Goal: Check status: Check status

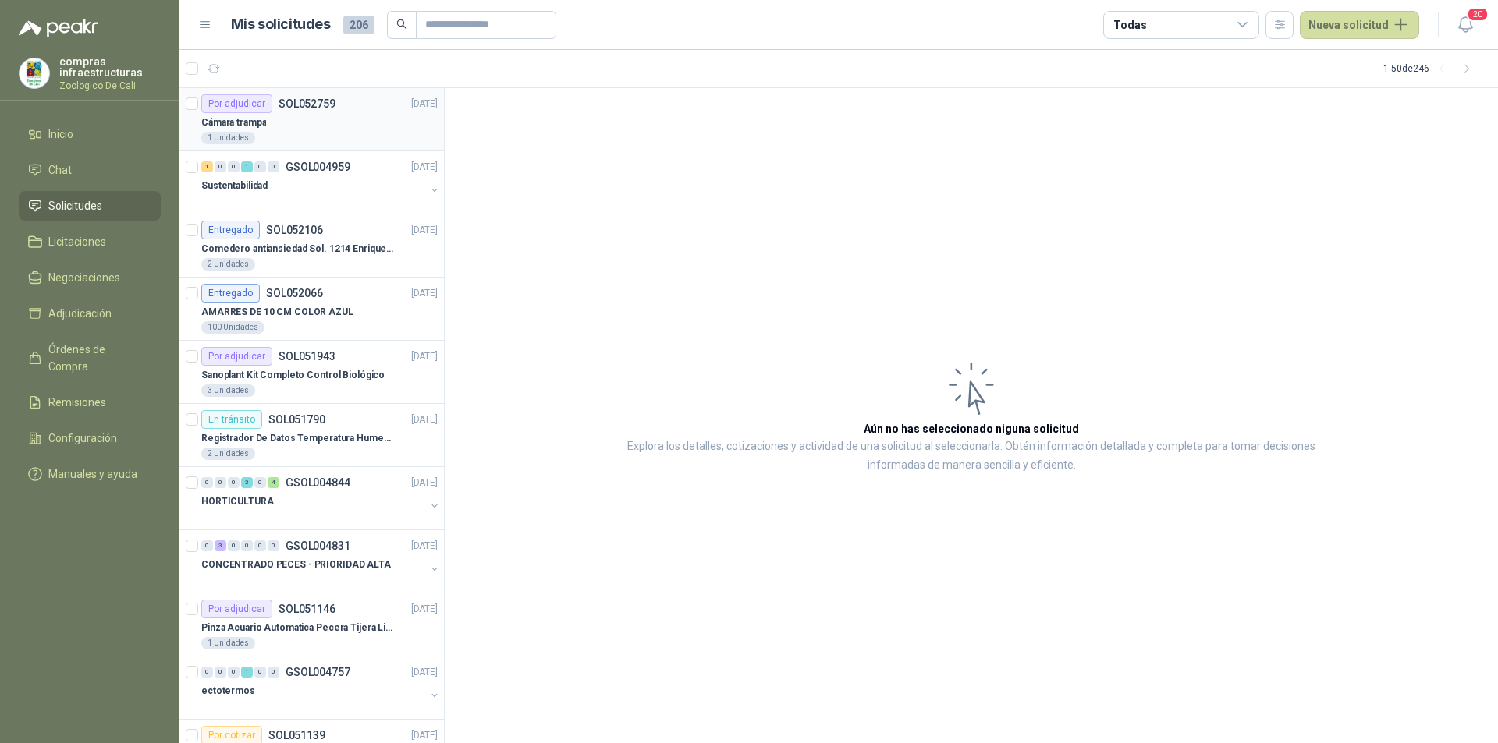
click at [297, 118] on div "Cámara trampa" at bounding box center [319, 122] width 236 height 19
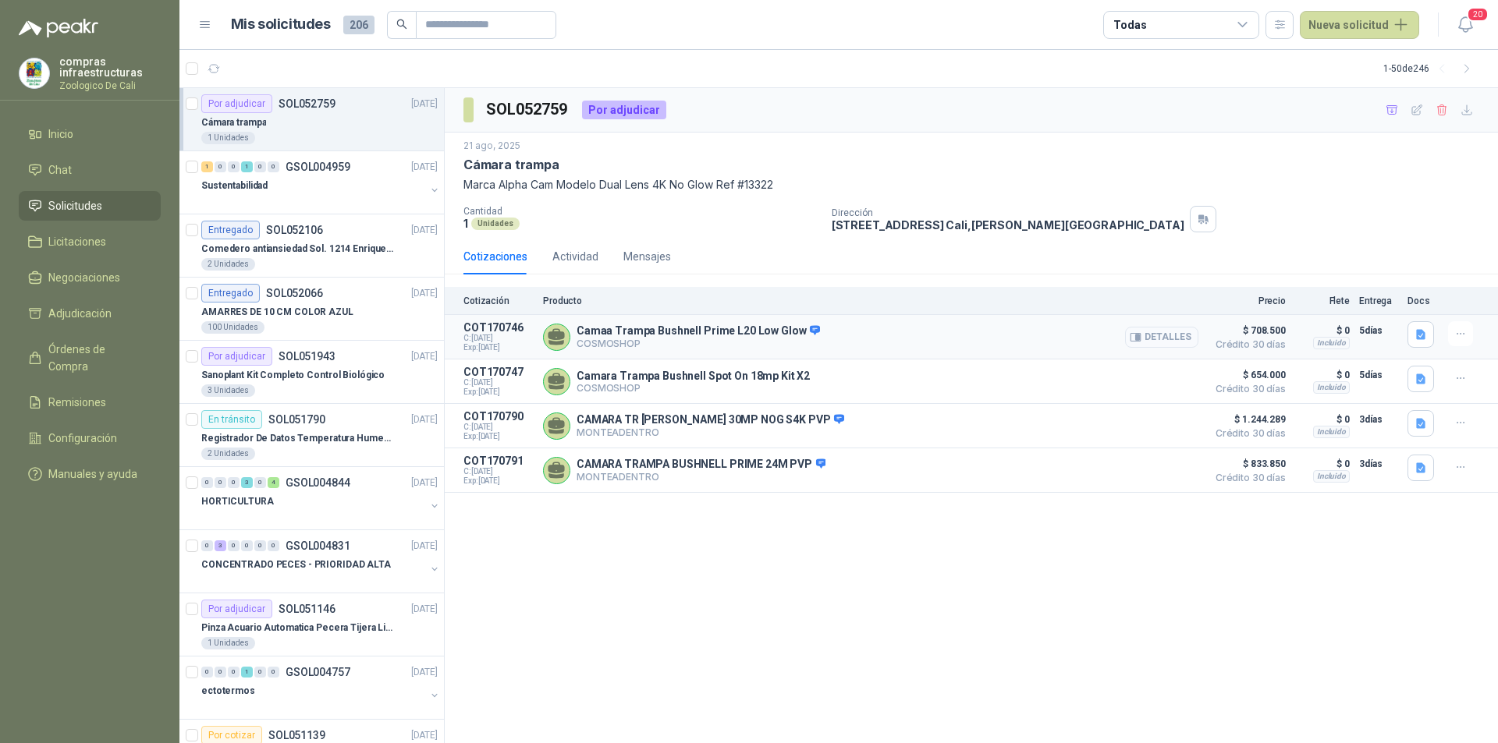
click at [1184, 340] on button "Detalles" at bounding box center [1161, 337] width 73 height 21
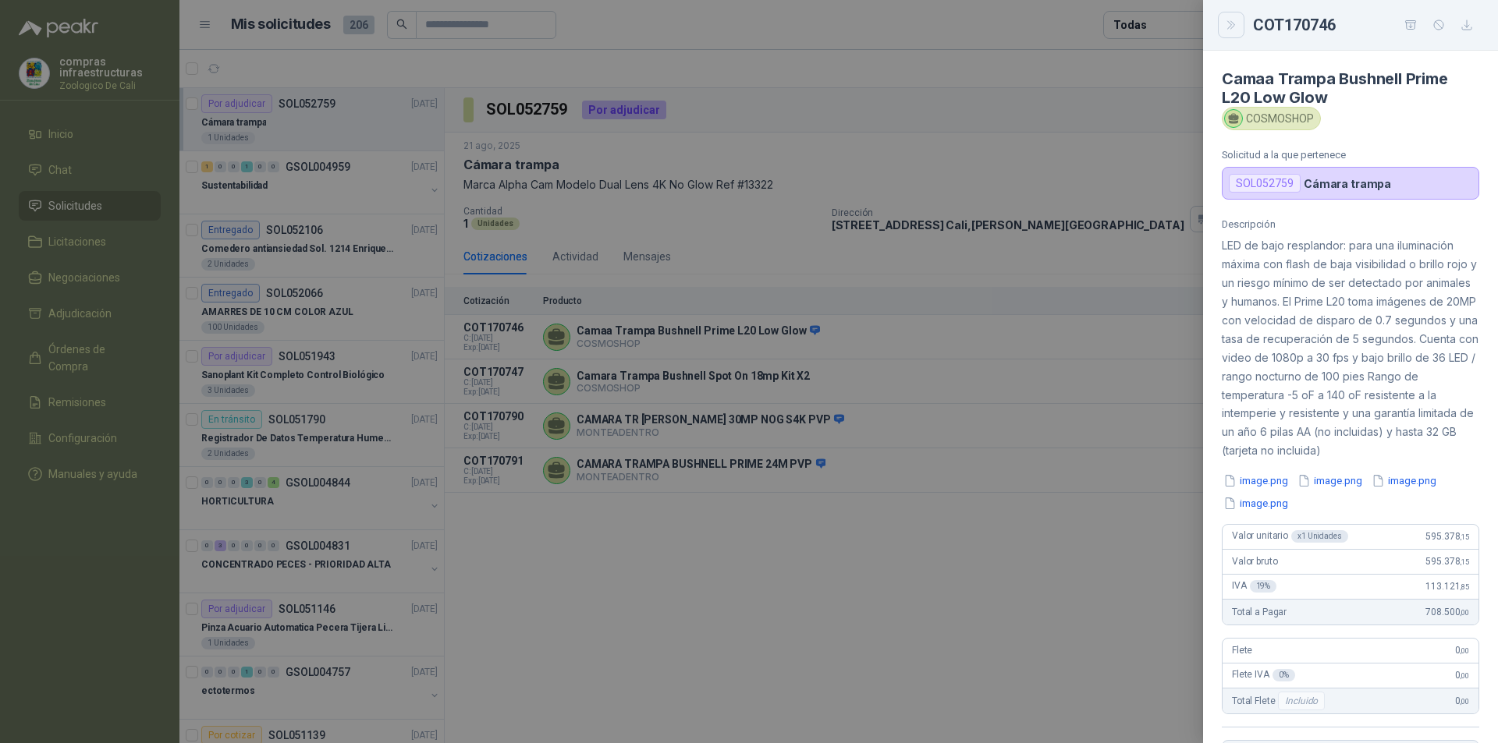
click at [1226, 28] on icon "Close" at bounding box center [1231, 25] width 13 height 13
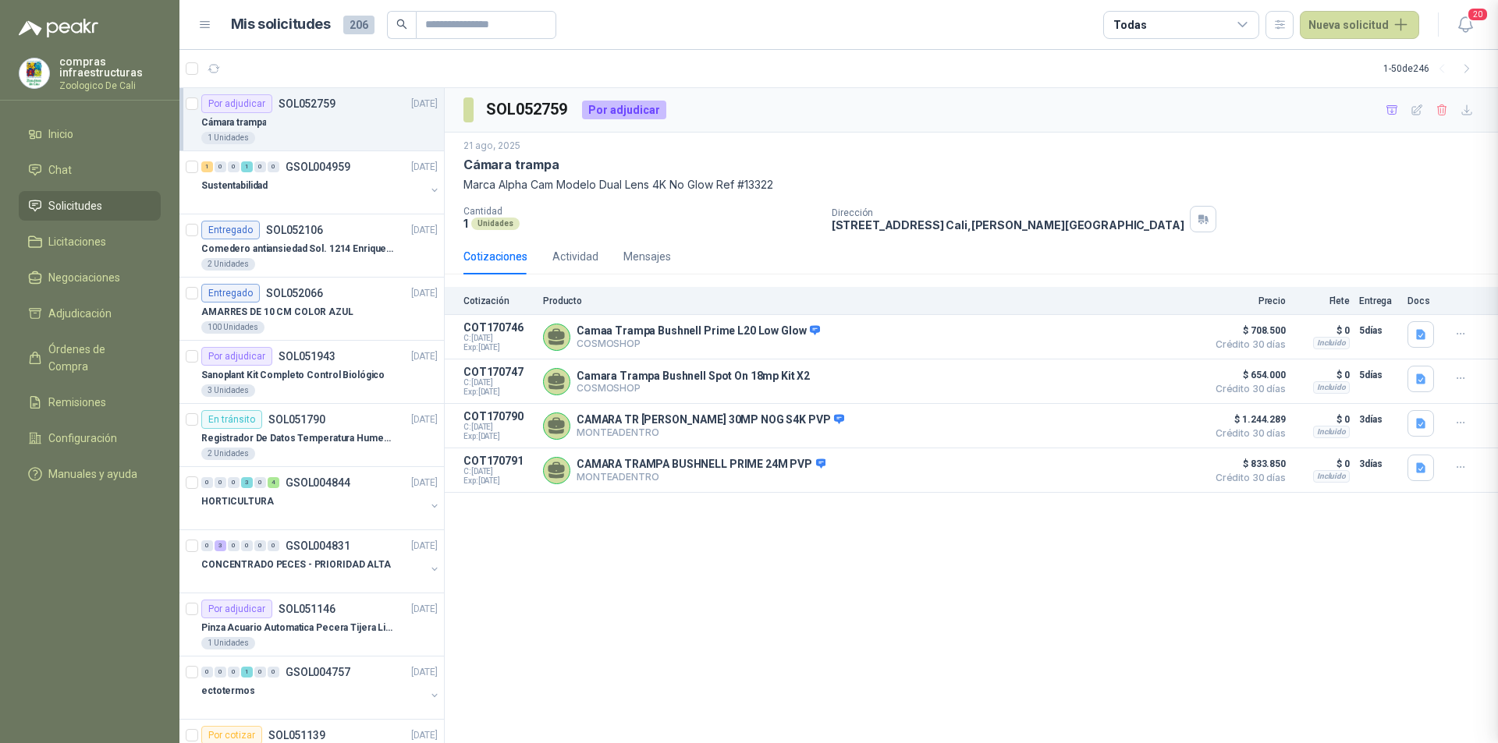
scroll to position [335, 0]
click at [1182, 384] on button "Detalles" at bounding box center [1161, 381] width 73 height 21
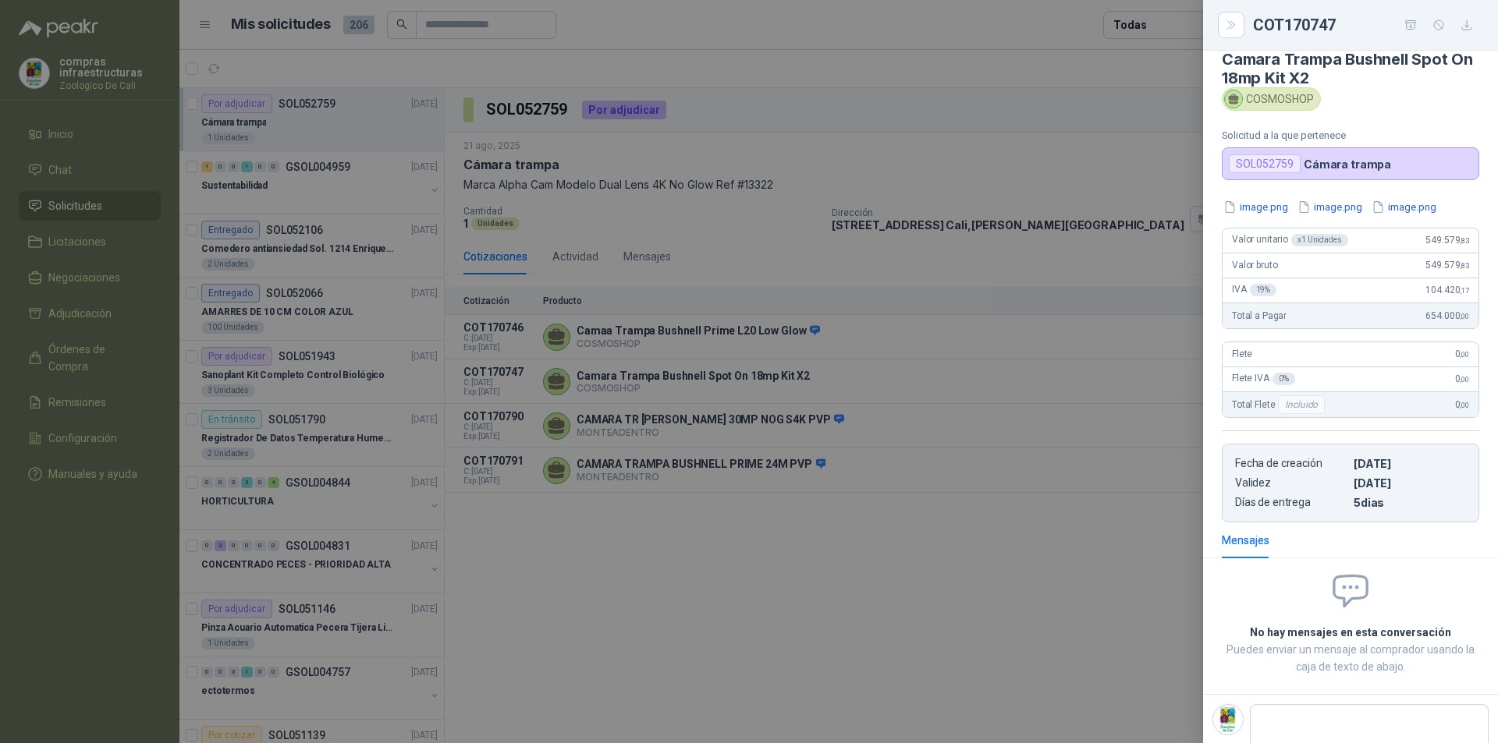
scroll to position [0, 0]
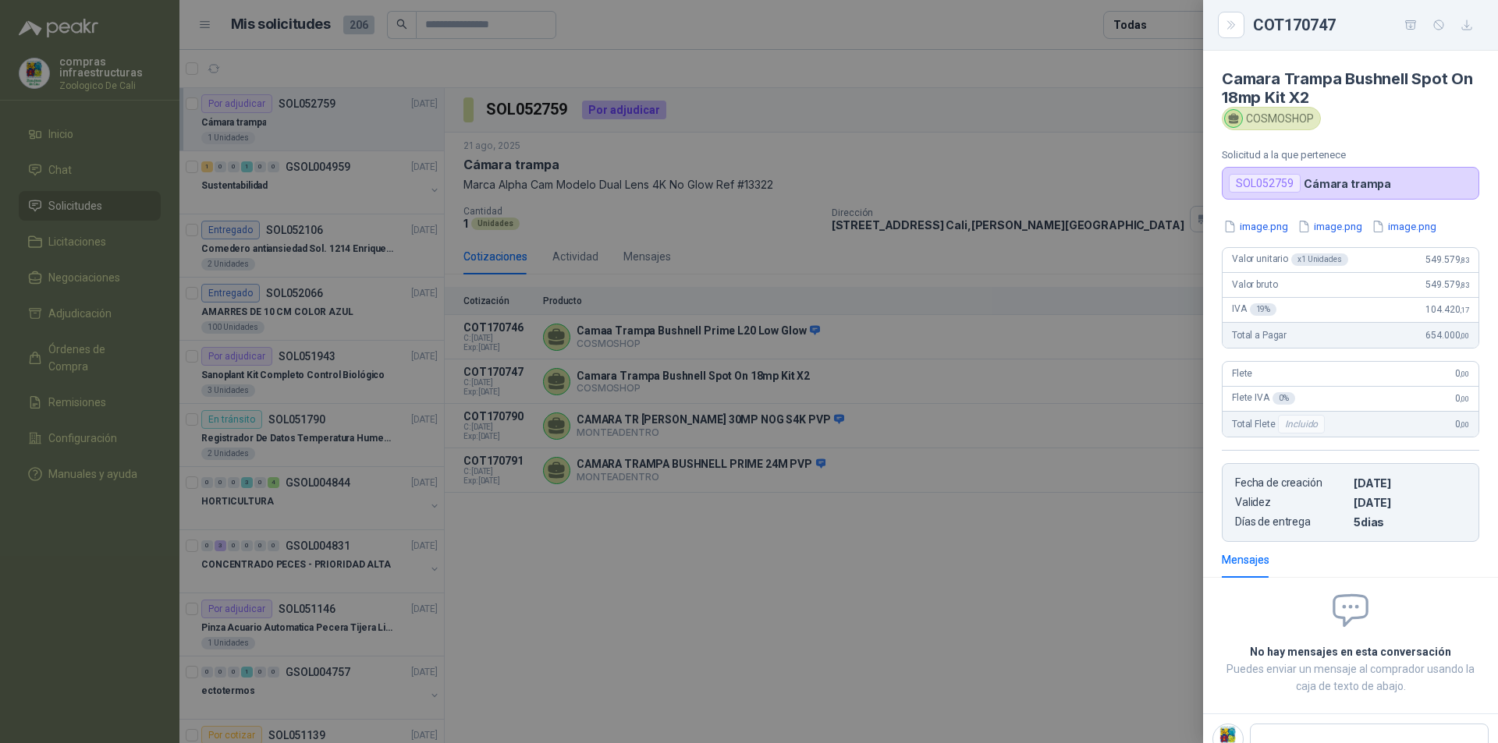
click at [880, 267] on div at bounding box center [749, 371] width 1498 height 743
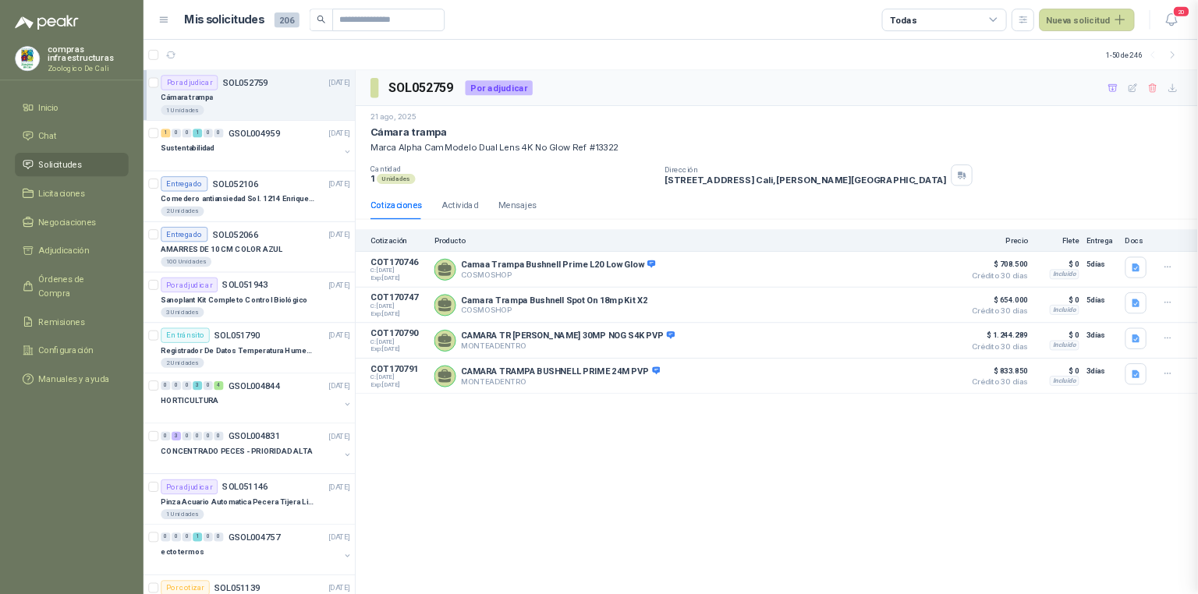
scroll to position [1, 0]
click at [491, 326] on p "COT170746" at bounding box center [498, 327] width 70 height 12
